Goal: Transaction & Acquisition: Purchase product/service

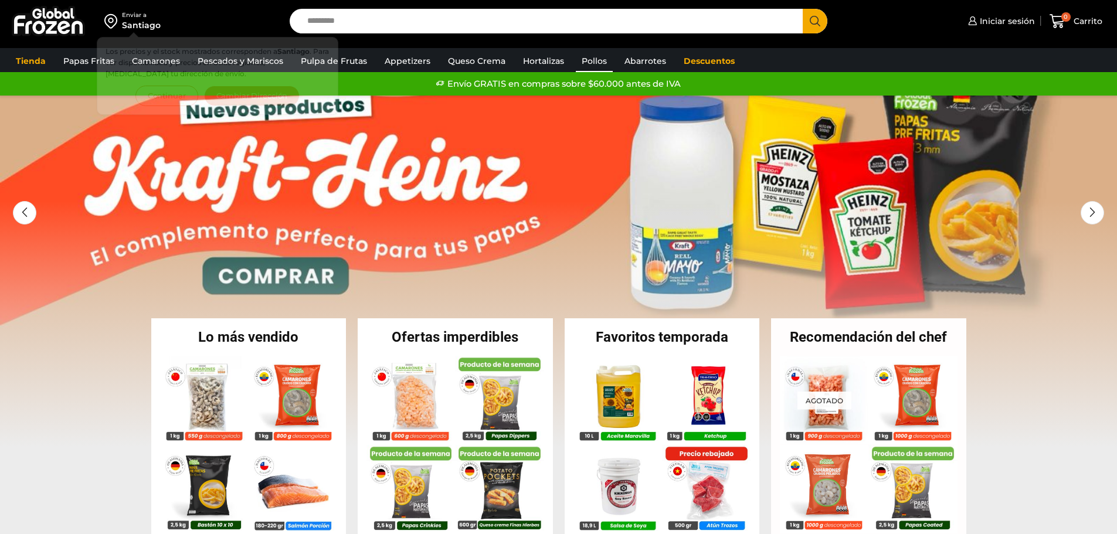
click at [596, 54] on link "Pollos" at bounding box center [594, 61] width 37 height 22
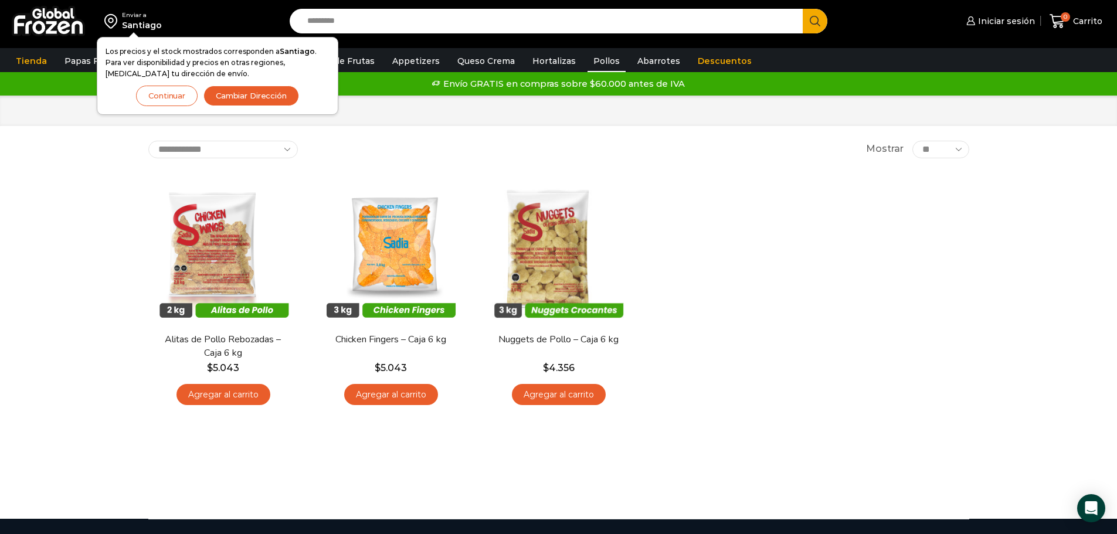
click at [615, 470] on div "**********" at bounding box center [559, 308] width 838 height 334
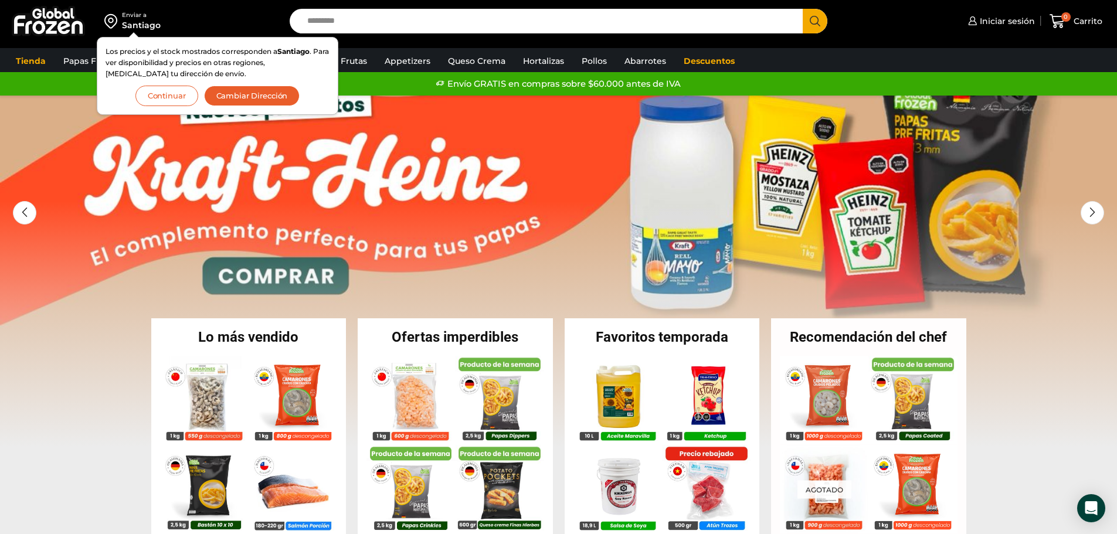
click at [165, 96] on button "Continuar" at bounding box center [166, 96] width 63 height 21
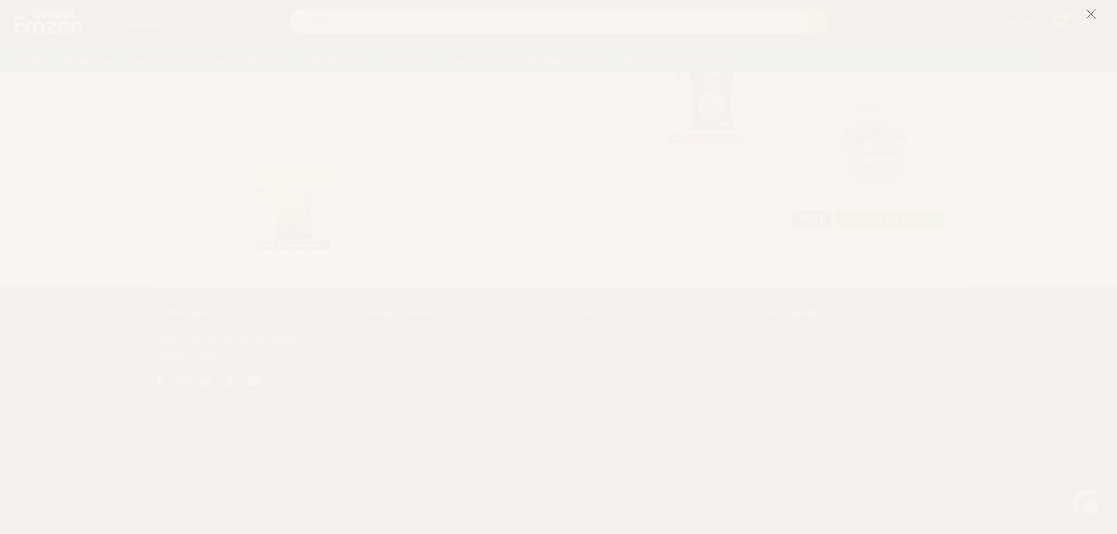
scroll to position [725, 0]
click at [1095, 17] on icon at bounding box center [1091, 14] width 11 height 11
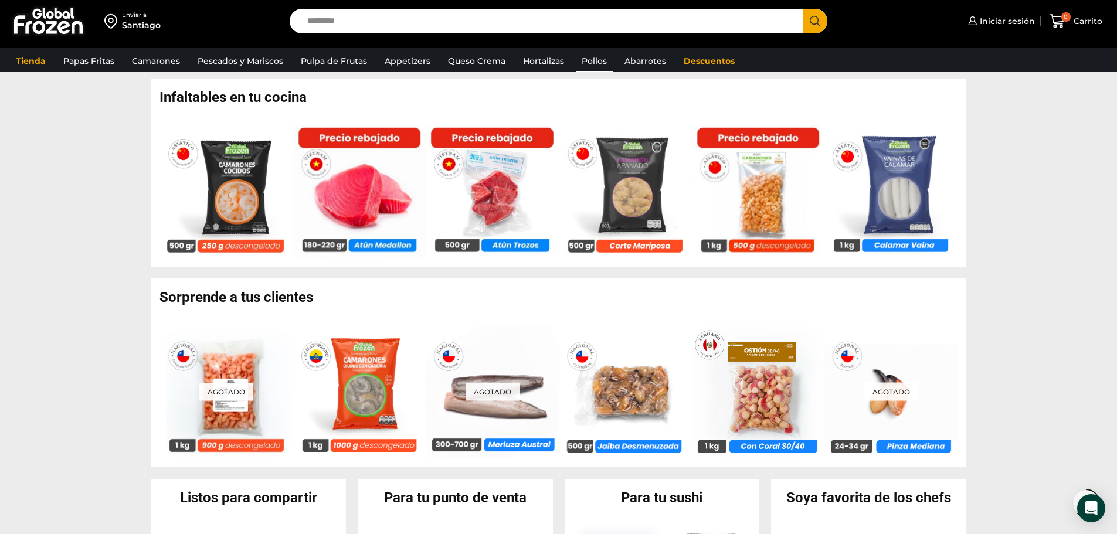
click at [587, 60] on link "Pollos" at bounding box center [594, 61] width 37 height 22
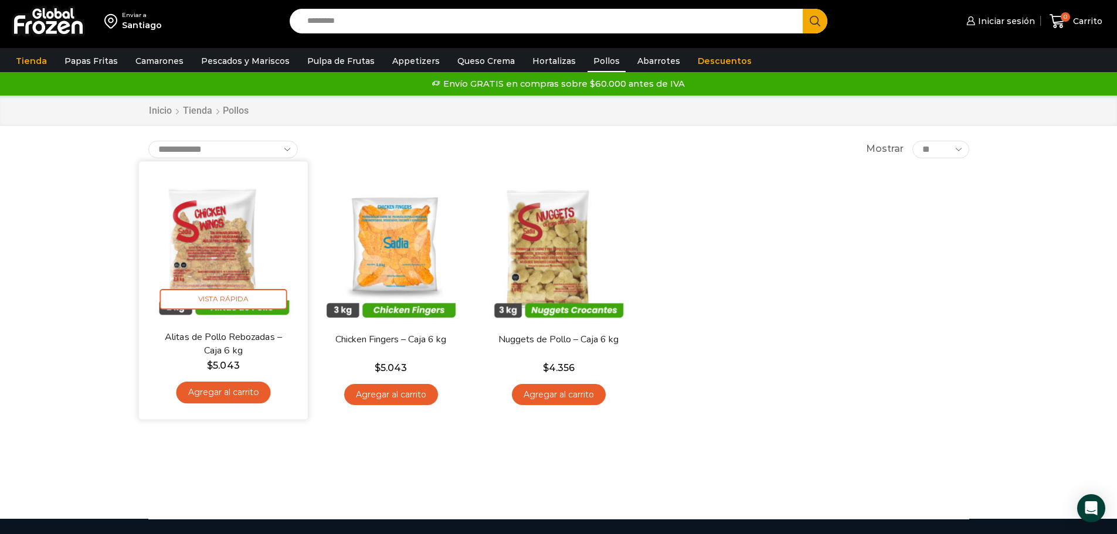
click at [209, 230] on img at bounding box center [223, 245] width 151 height 151
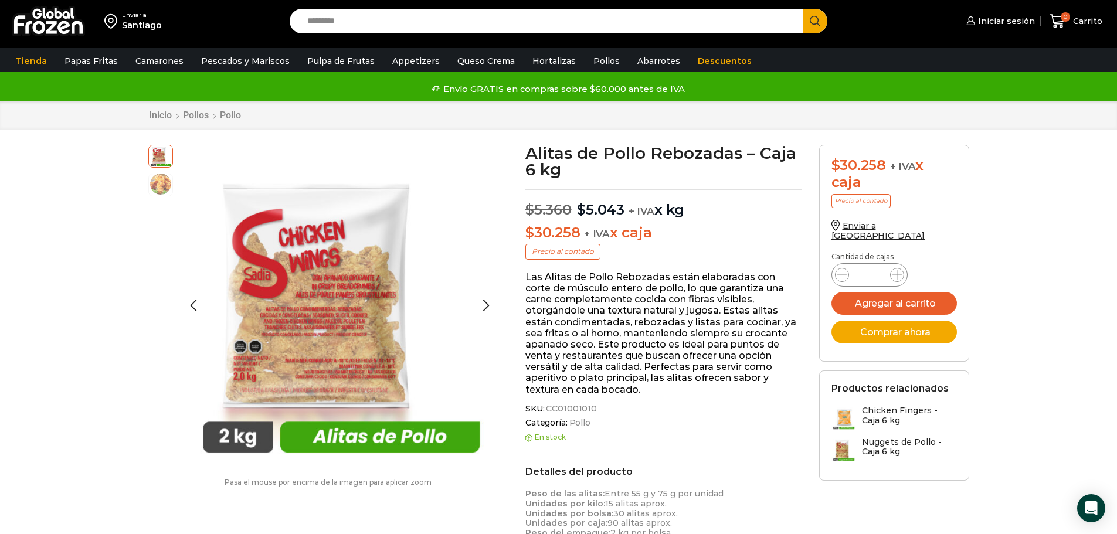
click at [154, 178] on img at bounding box center [160, 183] width 23 height 23
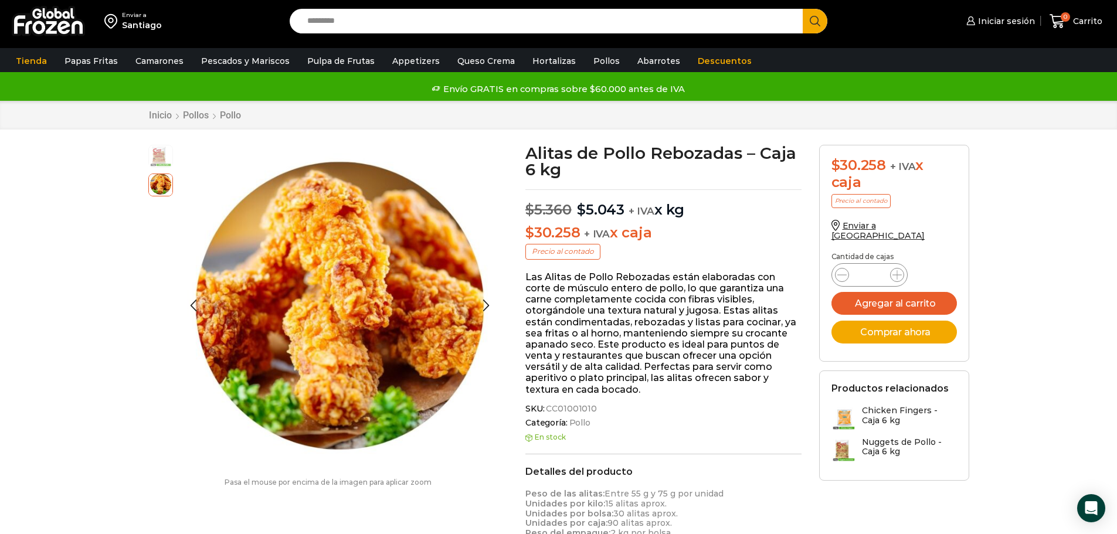
click at [158, 154] on img at bounding box center [160, 155] width 23 height 23
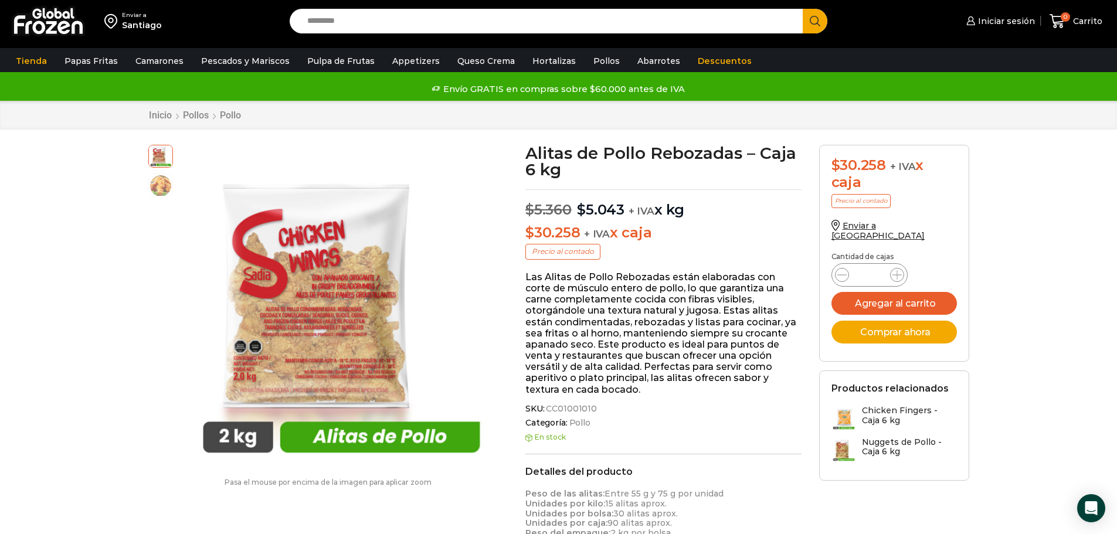
click at [470, 487] on p "Pasa el mouse por encima de la imagen para aplicar zoom" at bounding box center [328, 482] width 360 height 8
